Goal: Transaction & Acquisition: Purchase product/service

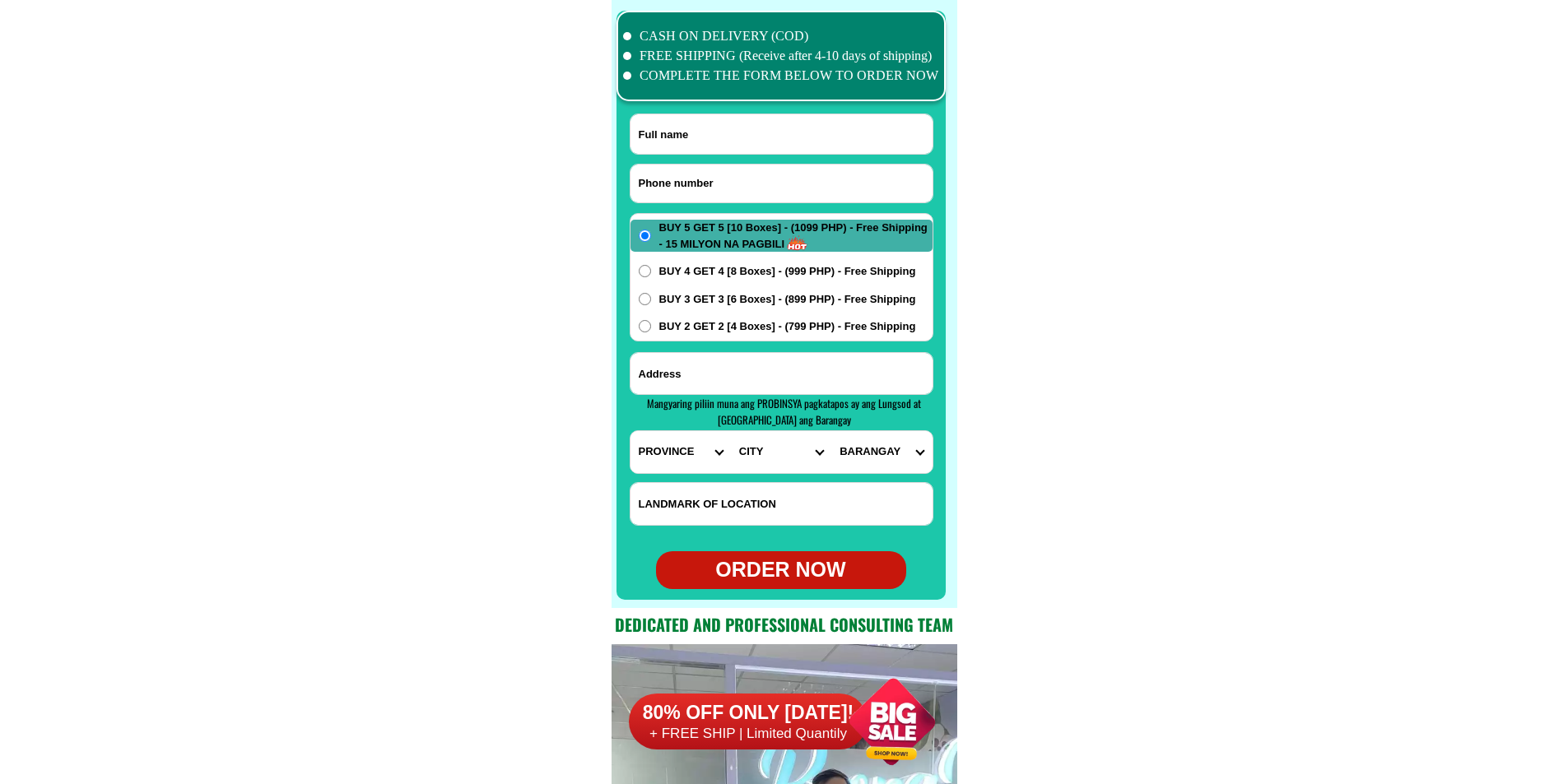
scroll to position [12978, 0]
paste input "09565024797"
click at [773, 177] on input "Input phone_number" at bounding box center [781, 184] width 302 height 38
type input "09565024797"
paste input "Jun Francisco"
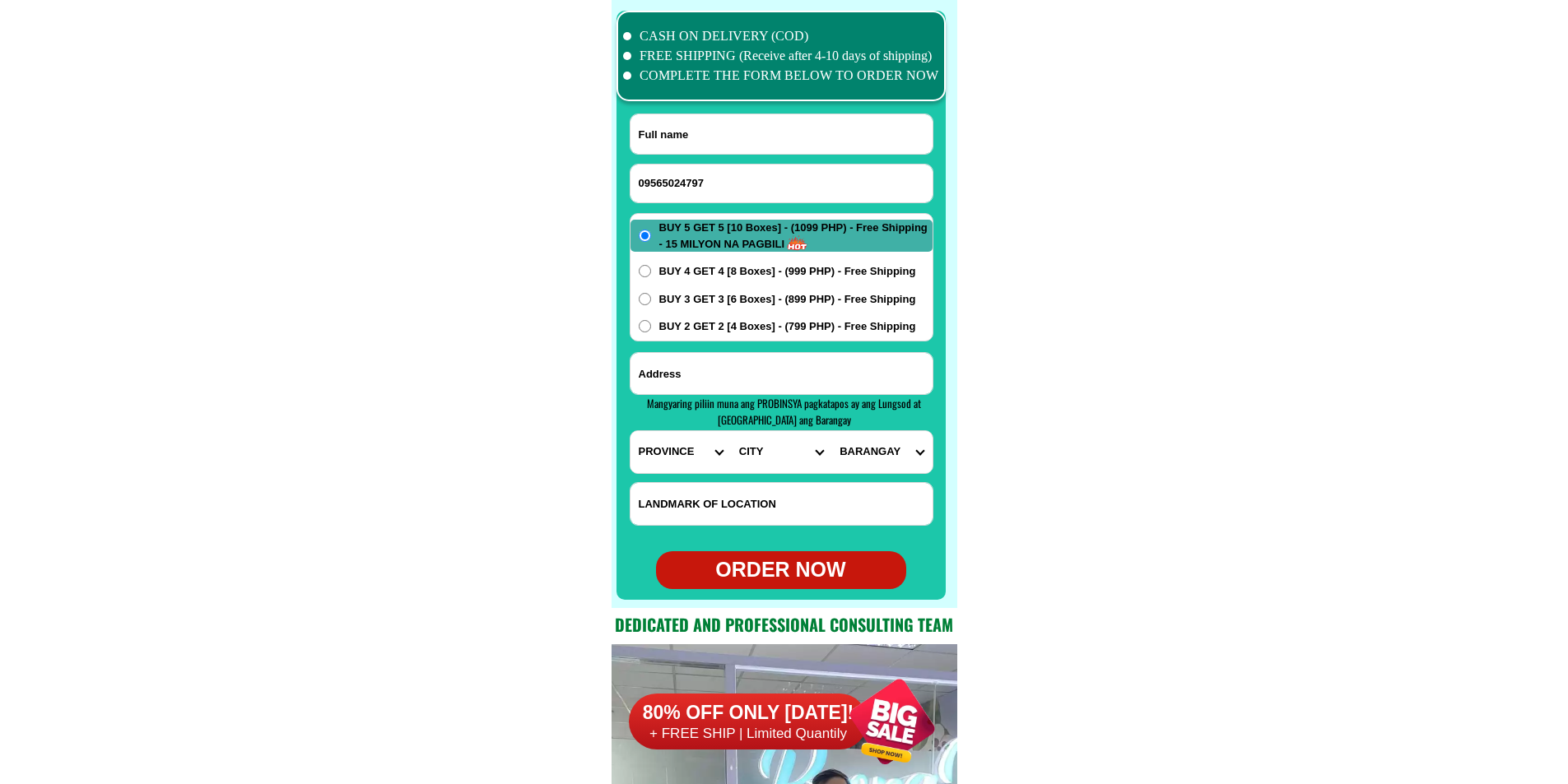
click at [697, 125] on input "Input full_name" at bounding box center [781, 134] width 302 height 39
type input "Jun Francisco"
click at [714, 373] on input "Input address" at bounding box center [781, 374] width 302 height 41
paste input "17st.batasan hills...Q.c...fstima chape"
type input "17st.batasan hills...Q.c...fstima chape"
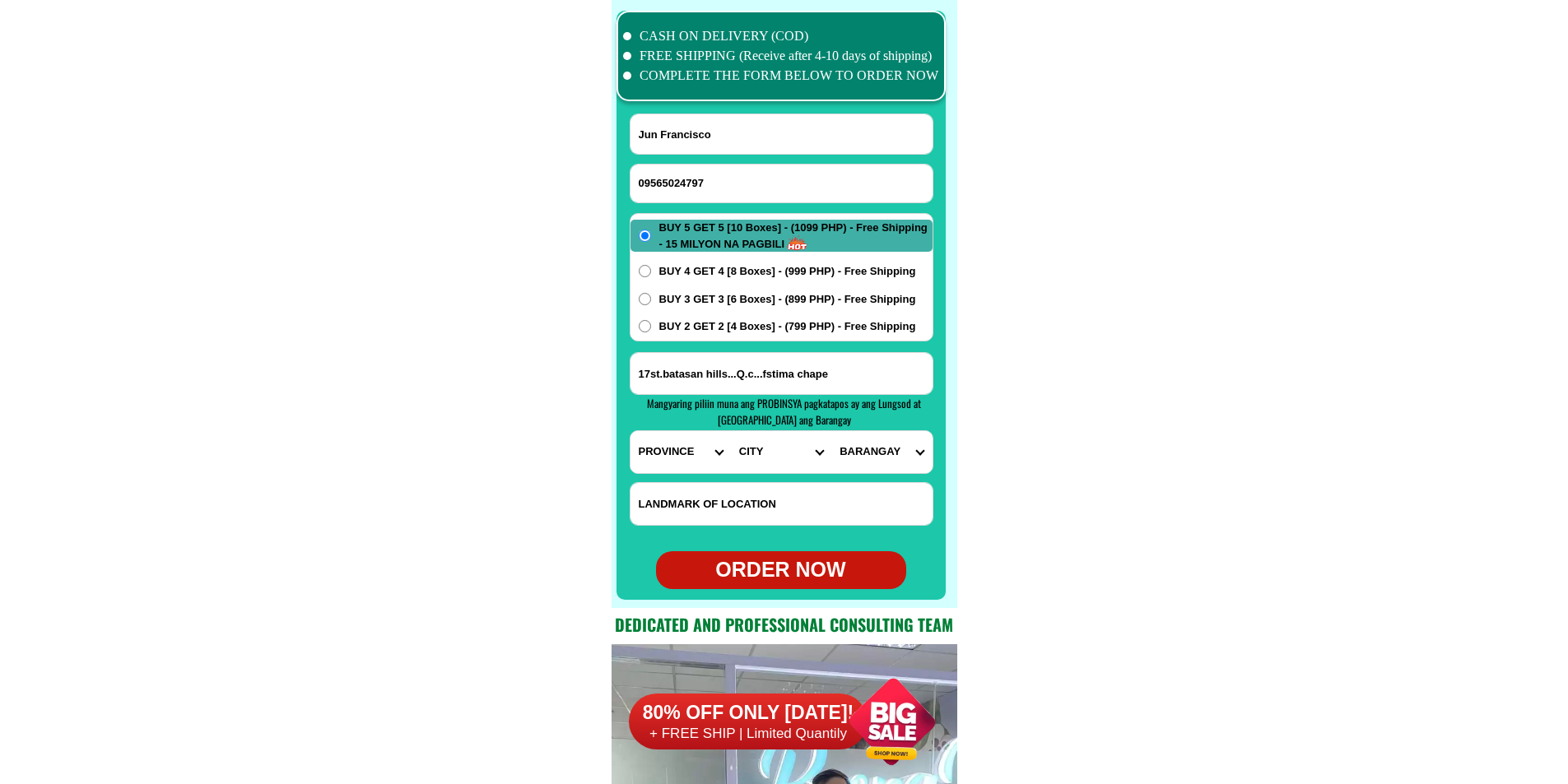
click at [677, 457] on select "PROVINCE [GEOGRAPHIC_DATA] [GEOGRAPHIC_DATA][PERSON_NAME][GEOGRAPHIC_DATA][GEOG…" at bounding box center [681, 452] width 100 height 42
select select "63_219"
click at [631, 431] on select "PROVINCE [GEOGRAPHIC_DATA] [GEOGRAPHIC_DATA][PERSON_NAME][GEOGRAPHIC_DATA][GEOG…" at bounding box center [681, 452] width 100 height 42
click at [775, 443] on select "CITY [GEOGRAPHIC_DATA] [GEOGRAPHIC_DATA] [GEOGRAPHIC_DATA] [GEOGRAPHIC_DATA]-ci…" at bounding box center [781, 452] width 100 height 42
select select "63_2194070"
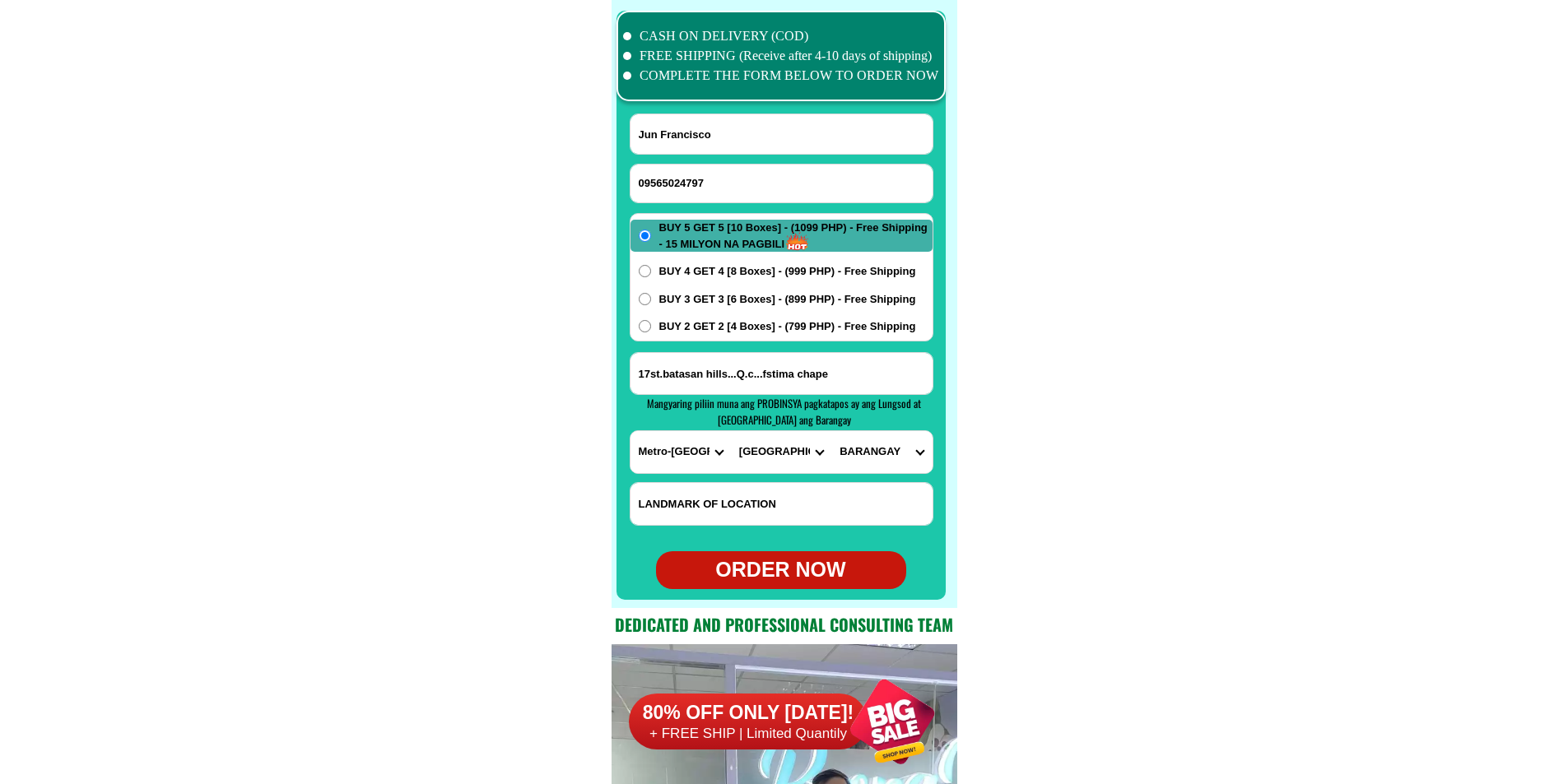
click at [731, 431] on select "CITY [GEOGRAPHIC_DATA] [GEOGRAPHIC_DATA] [GEOGRAPHIC_DATA] [GEOGRAPHIC_DATA]-ci…" at bounding box center [781, 452] width 100 height 42
click at [866, 441] on select "BARANGAY [PERSON_NAME] [PERSON_NAME] Bagbag Bago bantay Bagong lipunan ng crame…" at bounding box center [882, 452] width 100 height 42
select select "63_21940706168"
click at [831, 431] on select "BARANGAY [PERSON_NAME] [PERSON_NAME] Bagbag Bago bantay Bagong lipunan ng crame…" at bounding box center [882, 452] width 100 height 42
click at [770, 563] on div "ORDER NOW" at bounding box center [780, 570] width 250 height 31
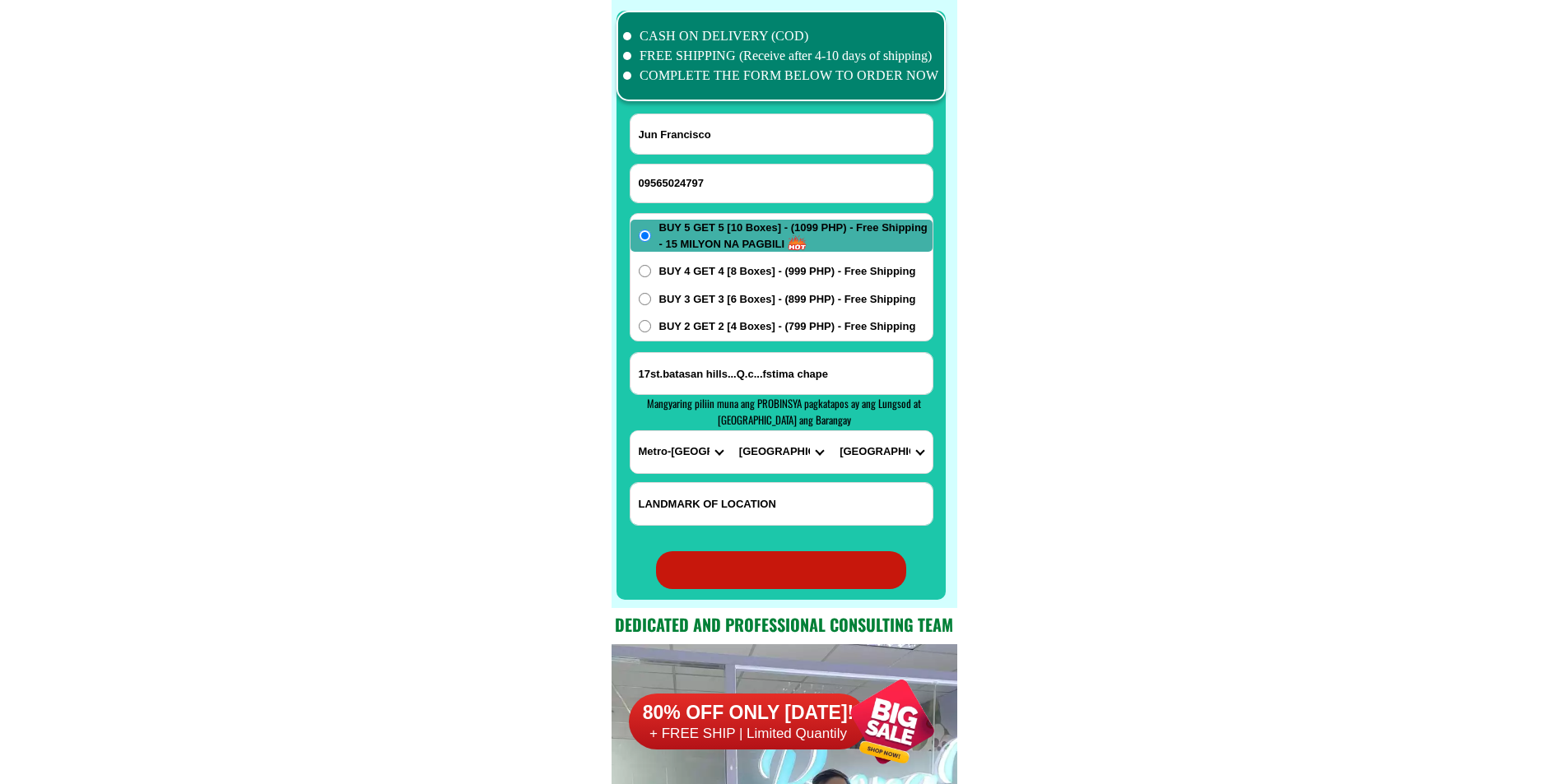
click at [765, 576] on div "ORDER NOW" at bounding box center [780, 570] width 250 height 38
click at [766, 576] on div "ORDER NOW" at bounding box center [780, 570] width 250 height 38
click at [783, 567] on div "ORDER NOW" at bounding box center [780, 570] width 250 height 31
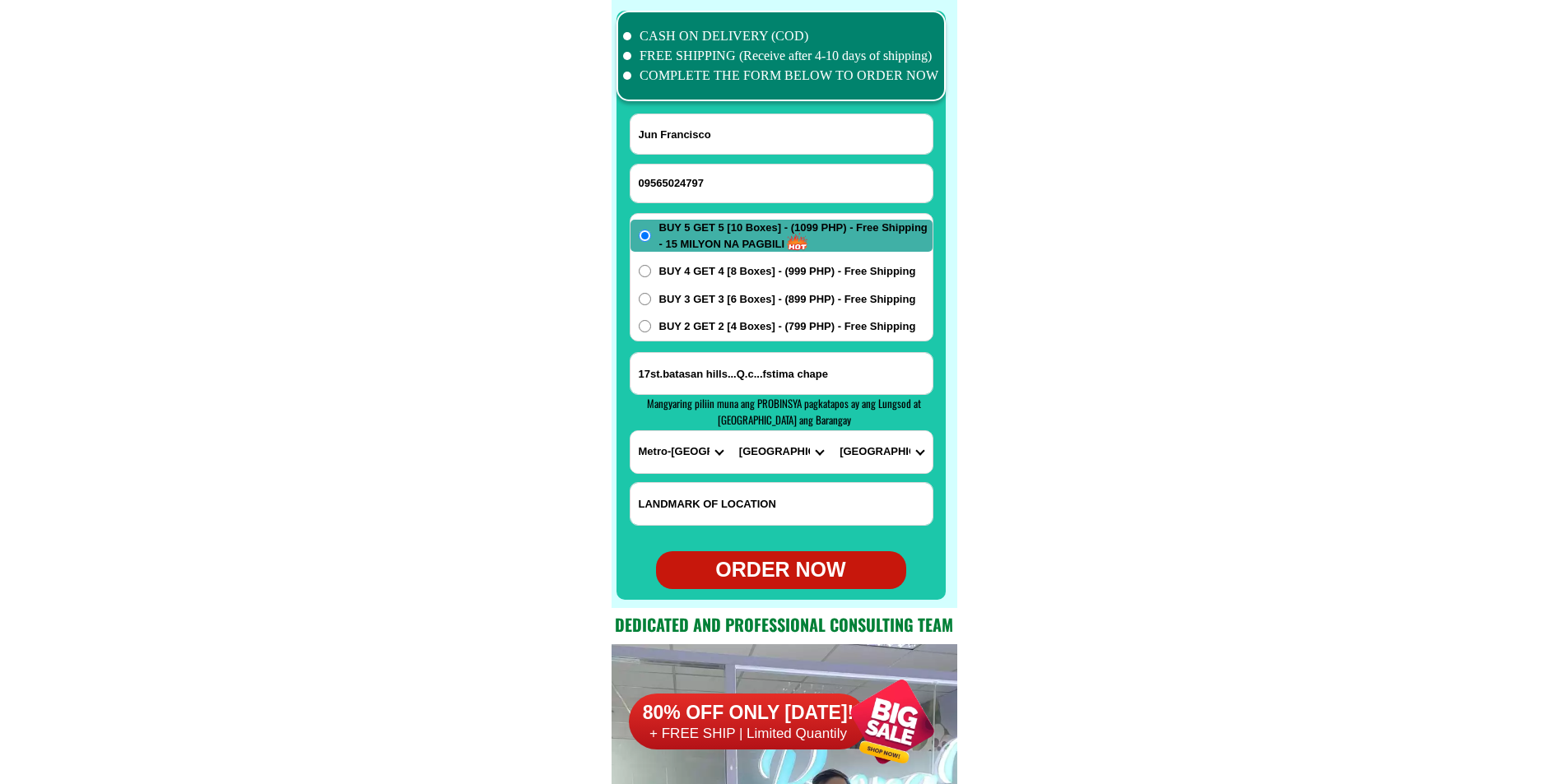
radio input "true"
